Goal: Task Accomplishment & Management: Use online tool/utility

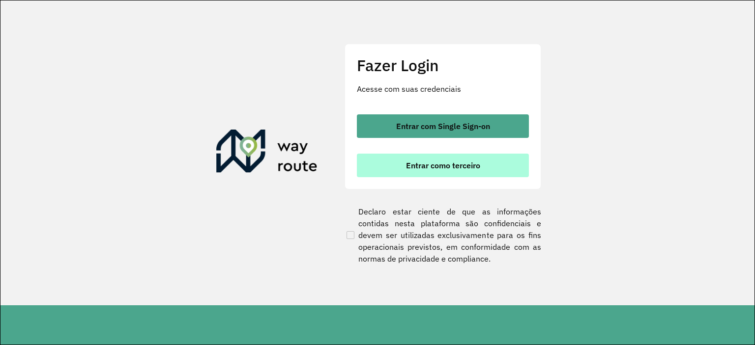
click at [455, 165] on span "Entrar como terceiro" at bounding box center [443, 166] width 74 height 8
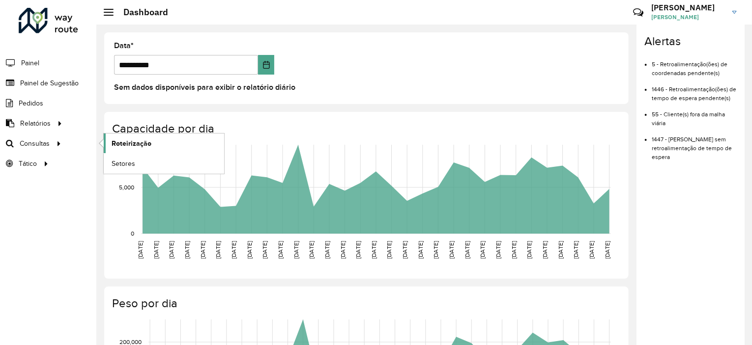
click at [118, 139] on span "Roteirização" at bounding box center [132, 144] width 40 height 10
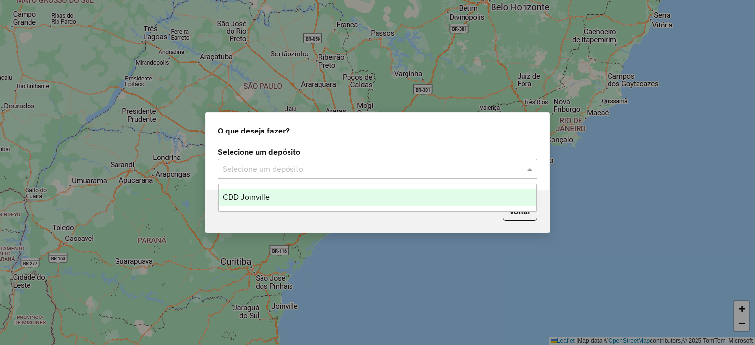
click at [230, 173] on input "text" at bounding box center [368, 170] width 290 height 12
click at [249, 196] on span "CDD Joinville" at bounding box center [246, 197] width 47 height 8
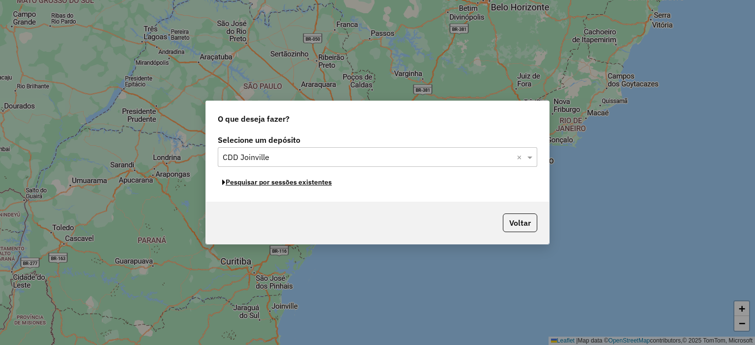
click at [292, 188] on button "Pesquisar por sessões existentes" at bounding box center [277, 182] width 118 height 15
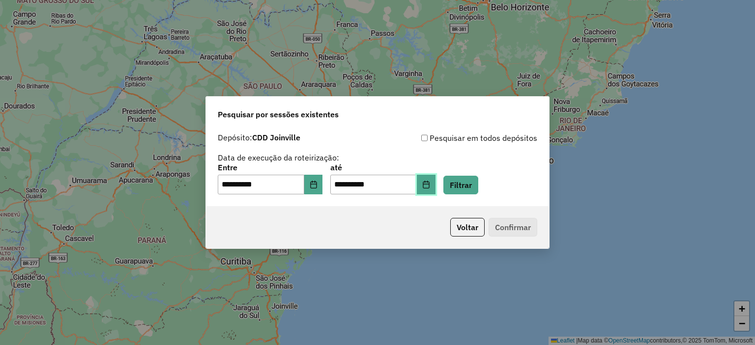
click at [432, 184] on button "Choose Date" at bounding box center [426, 185] width 19 height 20
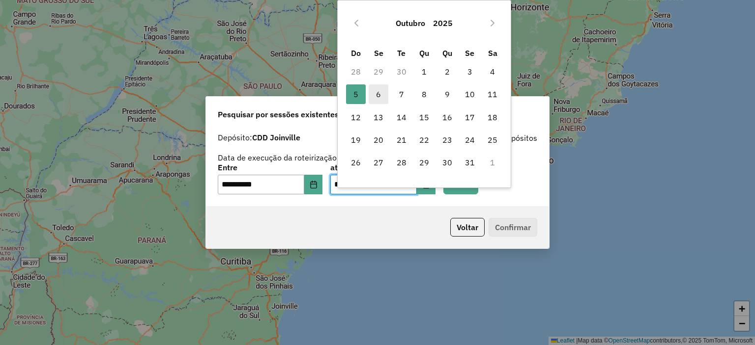
click at [378, 88] on span "6" at bounding box center [378, 95] width 20 height 20
type input "**********"
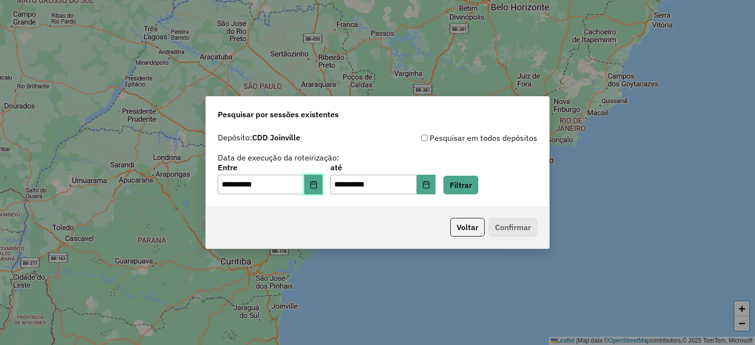
click at [317, 188] on icon "Choose Date" at bounding box center [314, 185] width 8 height 8
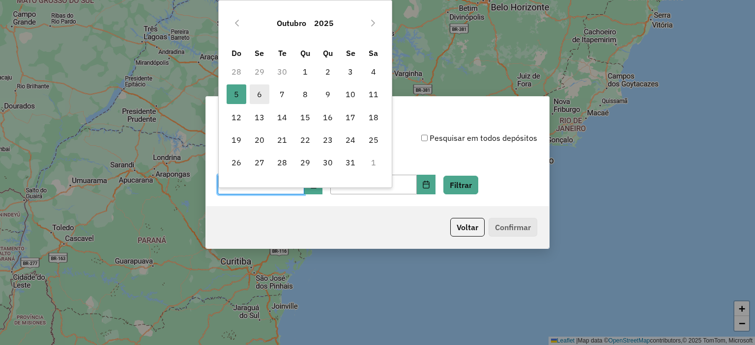
click at [255, 91] on span "6" at bounding box center [260, 95] width 20 height 20
type input "**********"
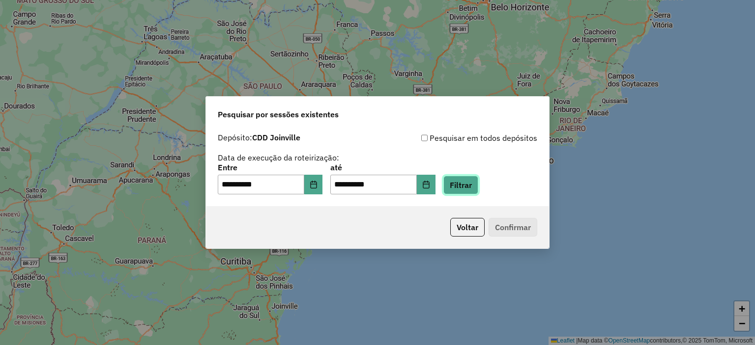
click at [469, 177] on button "Filtrar" at bounding box center [460, 185] width 35 height 19
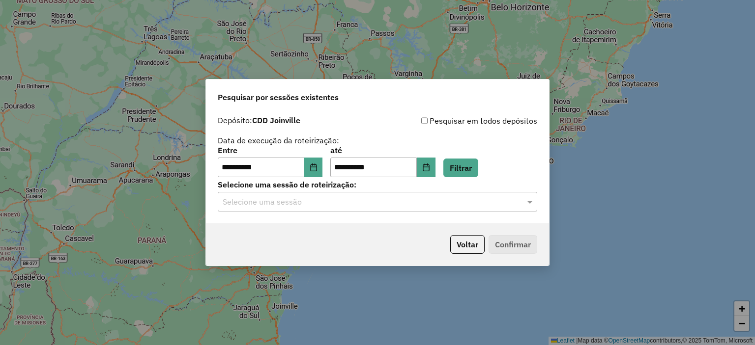
click at [450, 213] on div "**********" at bounding box center [377, 167] width 343 height 113
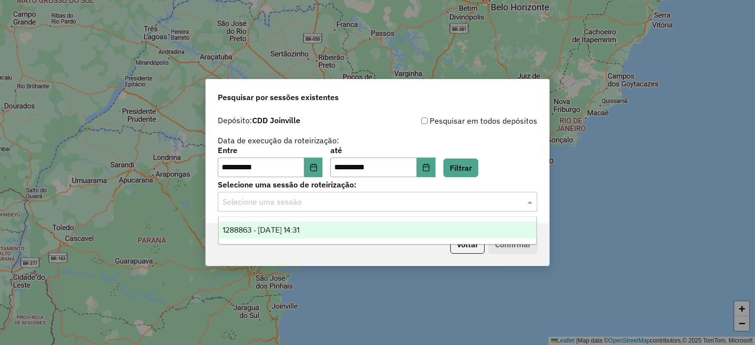
click at [468, 198] on input "text" at bounding box center [368, 203] width 290 height 12
click at [450, 233] on div "1288863 - 06/10/2025 14:31" at bounding box center [378, 230] width 318 height 17
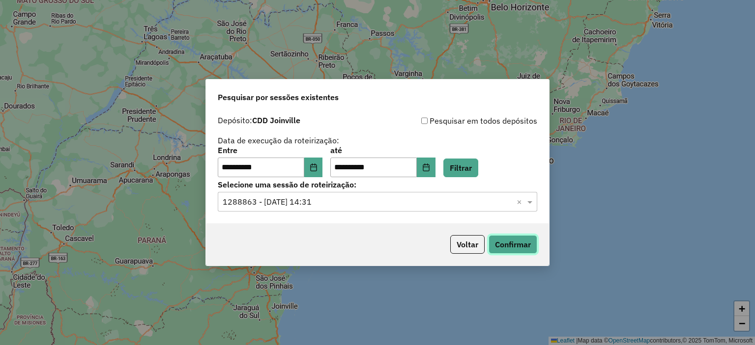
click at [502, 246] on button "Confirmar" at bounding box center [512, 244] width 49 height 19
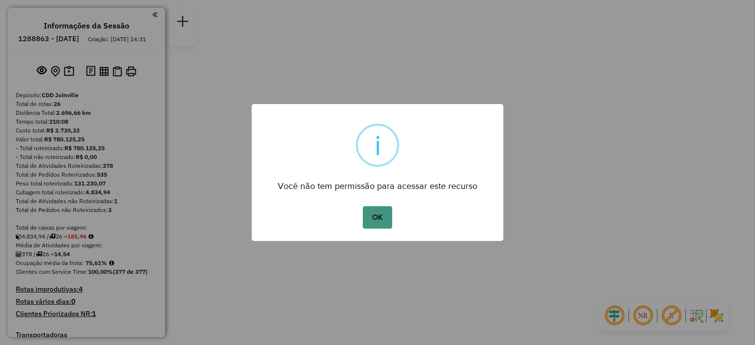
click at [383, 213] on button "OK" at bounding box center [377, 217] width 29 height 23
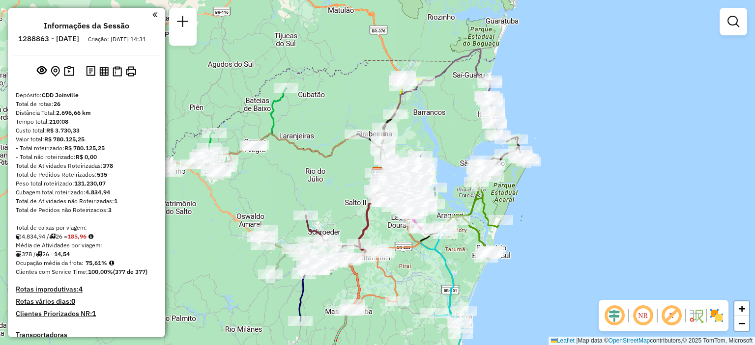
click at [744, 24] on div at bounding box center [733, 22] width 28 height 28
click at [730, 26] on em at bounding box center [733, 22] width 12 height 12
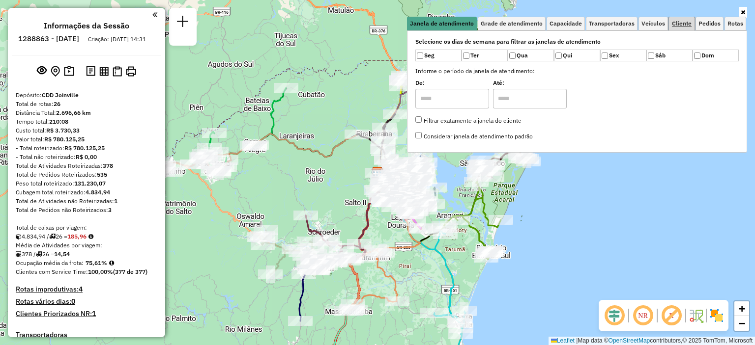
click at [677, 18] on link "Cliente" at bounding box center [682, 24] width 26 height 14
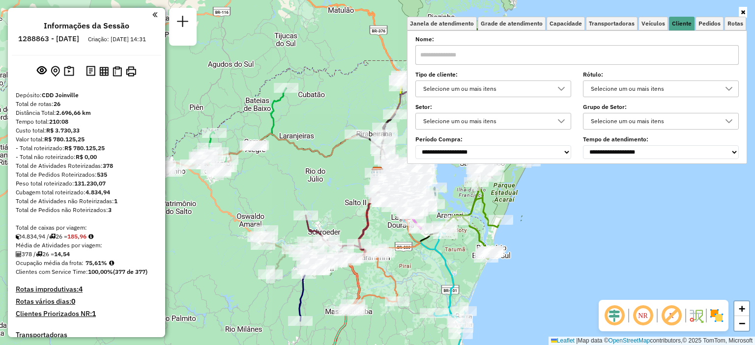
click at [526, 92] on div "Selecione um ou mais itens" at bounding box center [486, 89] width 132 height 16
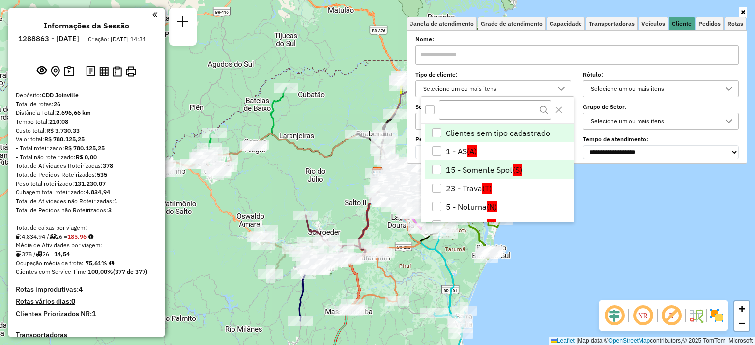
click at [432, 170] on div "15 - Somente Spot" at bounding box center [436, 169] width 9 height 9
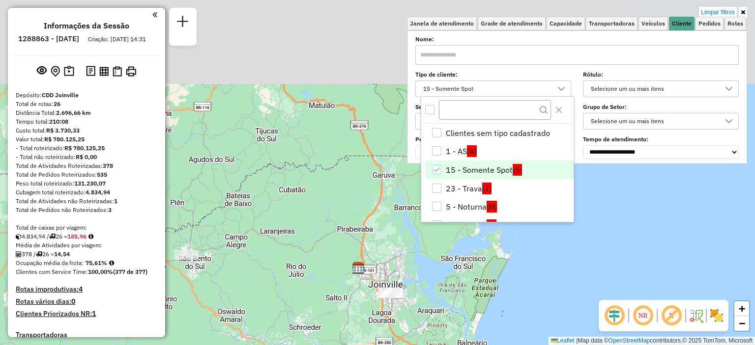
drag, startPoint x: 542, startPoint y: 269, endPoint x: 523, endPoint y: 365, distance: 97.2
click at [523, 345] on html "Aplicando filtros Pop-up bloqueado! Seu navegador bloqueou automáticamente a ab…" at bounding box center [377, 172] width 755 height 345
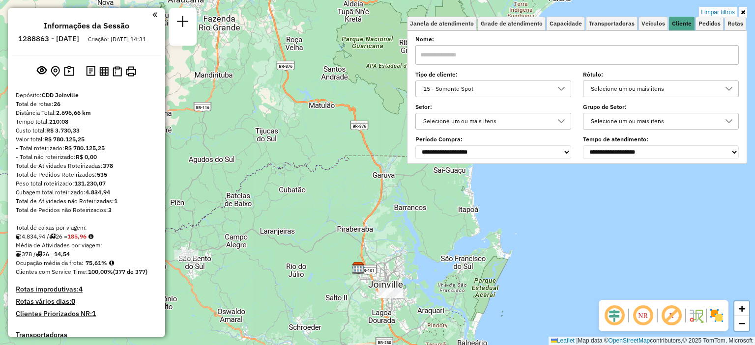
click at [417, 312] on div "Limpar filtros Janela de atendimento Grade de atendimento Capacidade Transporta…" at bounding box center [377, 172] width 755 height 345
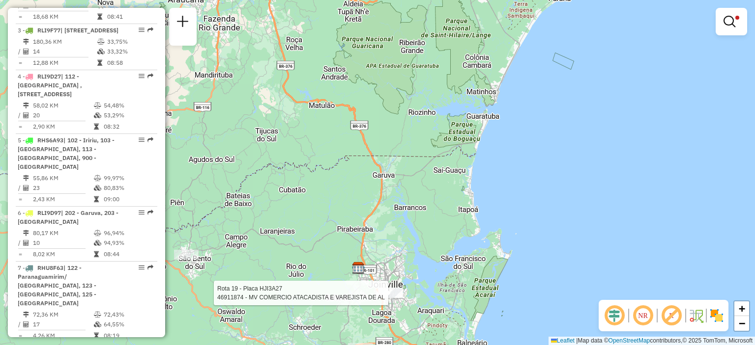
select select "**********"
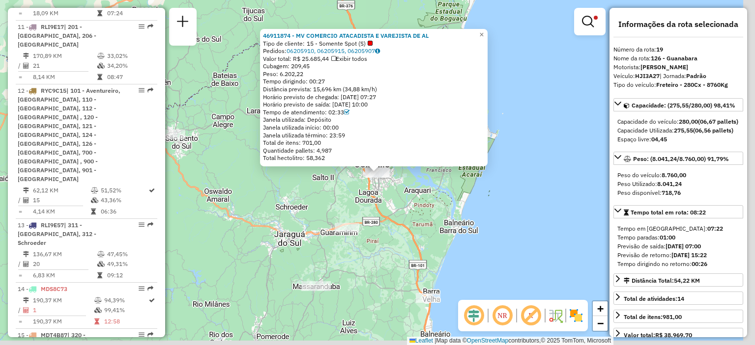
scroll to position [1471, 0]
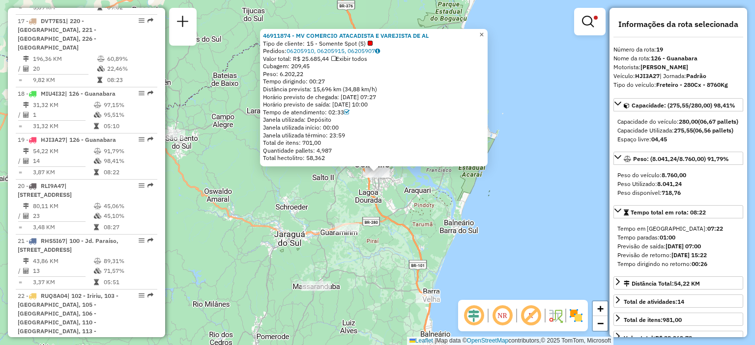
click at [483, 32] on span "×" at bounding box center [481, 34] width 4 height 8
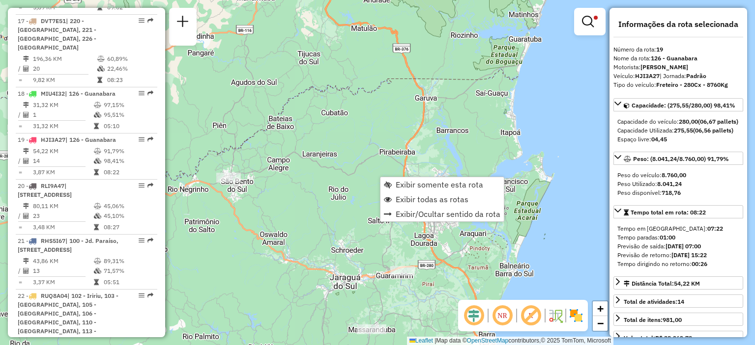
drag, startPoint x: 387, startPoint y: 283, endPoint x: 414, endPoint y: 358, distance: 79.4
click at [414, 345] on html "Aplicando filtros Pop-up bloqueado! Seu navegador bloqueou automáticamente a ab…" at bounding box center [377, 172] width 755 height 345
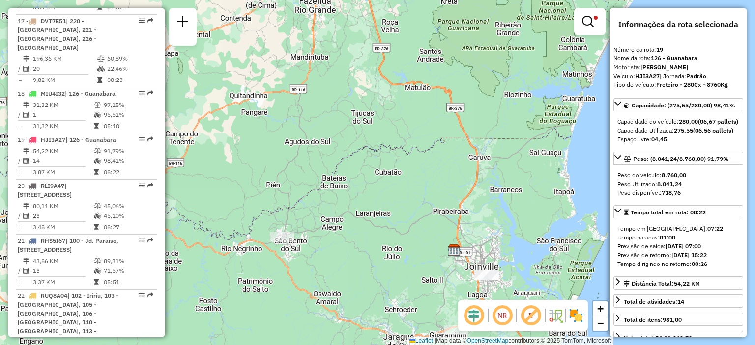
drag, startPoint x: 257, startPoint y: 180, endPoint x: 339, endPoint y: 208, distance: 86.2
click at [339, 208] on div "Limpar filtros Janela de atendimento Grade de atendimento Capacidade Transporta…" at bounding box center [377, 172] width 755 height 345
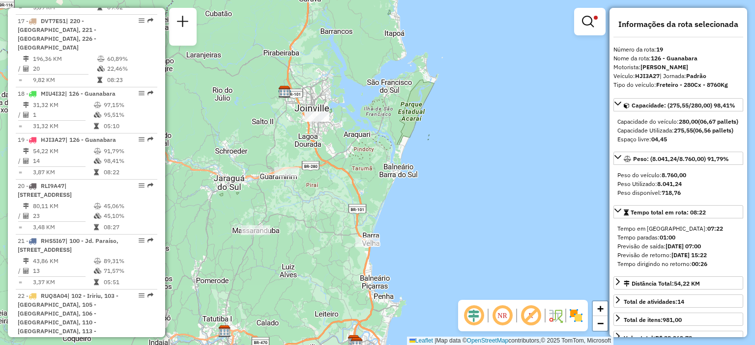
drag, startPoint x: 452, startPoint y: 137, endPoint x: 283, endPoint y: -22, distance: 231.8
click at [283, 0] on html "Aplicando filtros Pop-up bloqueado! Seu navegador bloqueou automáticamente a ab…" at bounding box center [377, 172] width 755 height 345
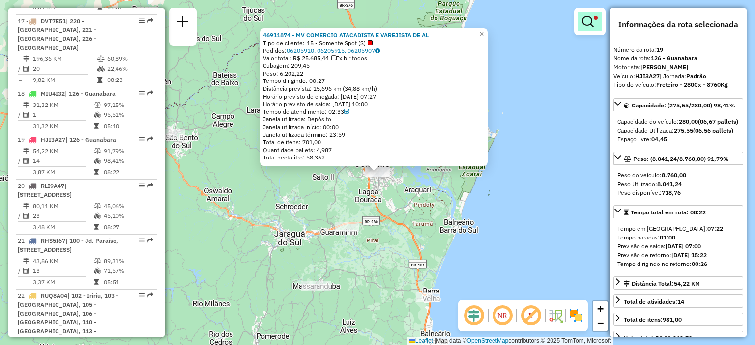
click at [589, 29] on link at bounding box center [590, 22] width 24 height 20
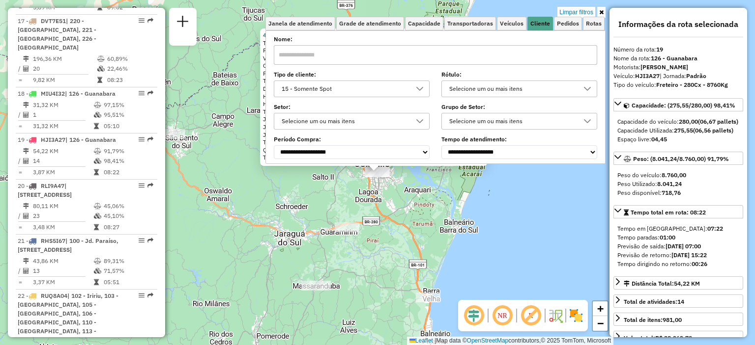
click at [407, 90] on div "15 - Somente Spot" at bounding box center [344, 89] width 132 height 16
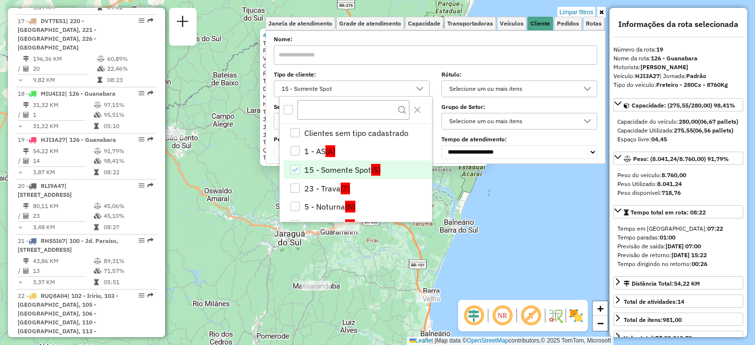
click at [292, 171] on icon "15 - Somente Spot" at bounding box center [294, 170] width 7 height 7
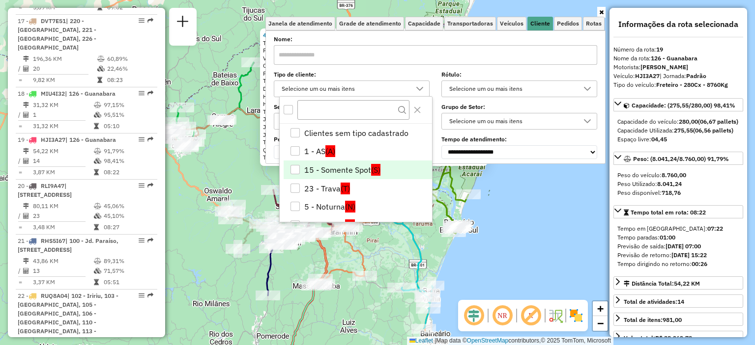
click at [603, 12] on link at bounding box center [601, 12] width 8 height 11
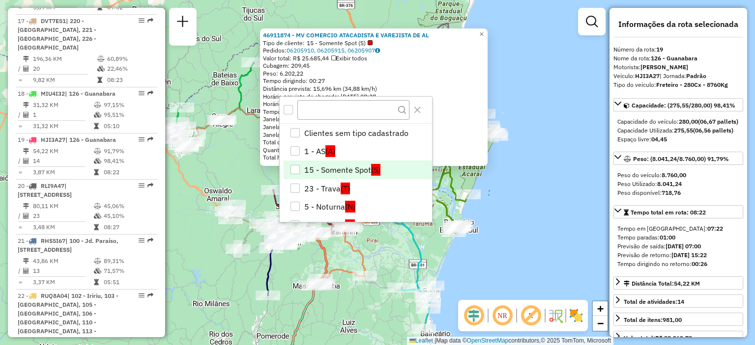
click at [544, 167] on div "46911874 - MV COMERCIO ATACADISTA E VAREJISTA DE AL Tipo de cliente: 15 - Somen…" at bounding box center [377, 172] width 755 height 345
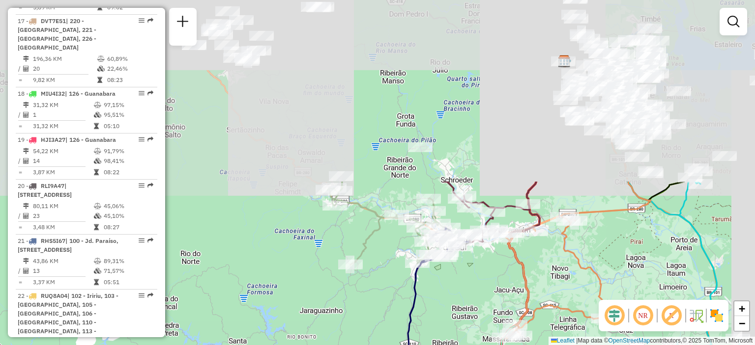
drag, startPoint x: 540, startPoint y: 88, endPoint x: 470, endPoint y: 306, distance: 228.2
click at [470, 306] on div "Janela de atendimento Grade de atendimento Capacidade Transportadoras Veículos …" at bounding box center [377, 172] width 755 height 345
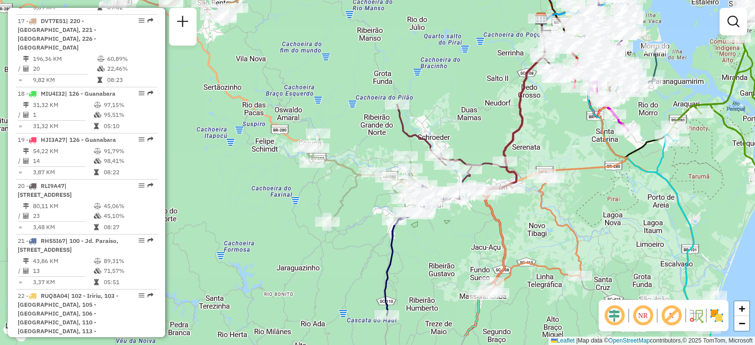
drag, startPoint x: 540, startPoint y: 281, endPoint x: 517, endPoint y: 237, distance: 49.3
click at [517, 237] on div "Janela de atendimento Grade de atendimento Capacidade Transportadoras Veículos …" at bounding box center [377, 172] width 755 height 345
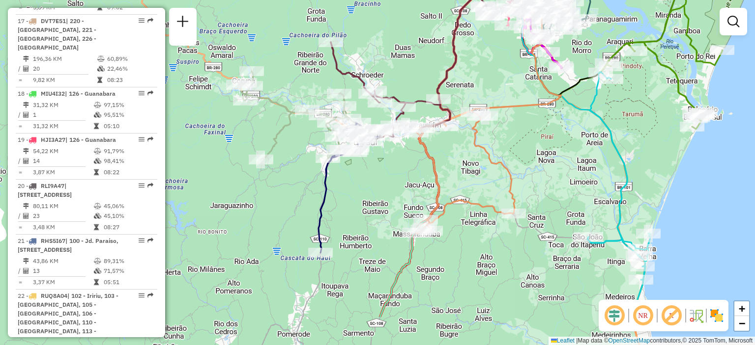
drag, startPoint x: 630, startPoint y: 255, endPoint x: 563, endPoint y: 191, distance: 93.5
click at [563, 191] on div "Janela de atendimento Grade de atendimento Capacidade Transportadoras Veículos …" at bounding box center [377, 172] width 755 height 345
